Goal: Information Seeking & Learning: Learn about a topic

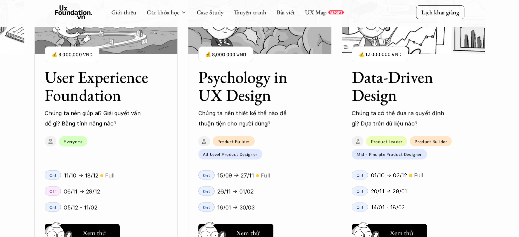
scroll to position [962, 0]
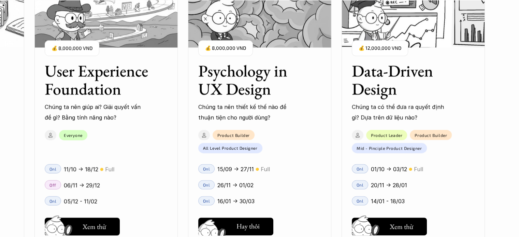
click at [258, 223] on button "Hay thôi Xem thử" at bounding box center [235, 227] width 75 height 18
click at [407, 110] on p "Chúng ta có thể đưa ra quyết định gì? Dựa trên dữ liệu nào?" at bounding box center [401, 112] width 99 height 21
click at [402, 223] on h5 "Xem thử" at bounding box center [401, 228] width 24 height 10
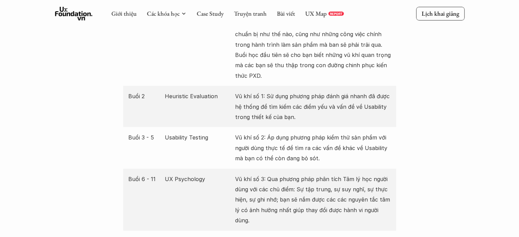
scroll to position [1296, 0]
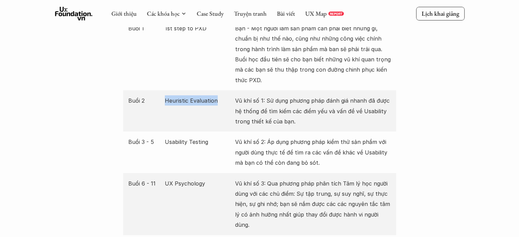
drag, startPoint x: 165, startPoint y: 101, endPoint x: 215, endPoint y: 97, distance: 50.3
click at [215, 97] on p "Heuristic Evaluation" at bounding box center [198, 100] width 67 height 10
copy p "Heuristic Evaluation"
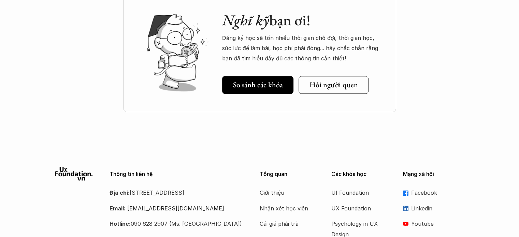
scroll to position [3255, 0]
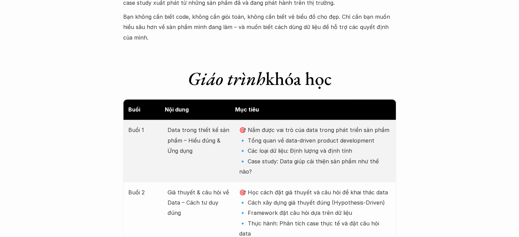
scroll to position [818, 0]
